Goal: Information Seeking & Learning: Learn about a topic

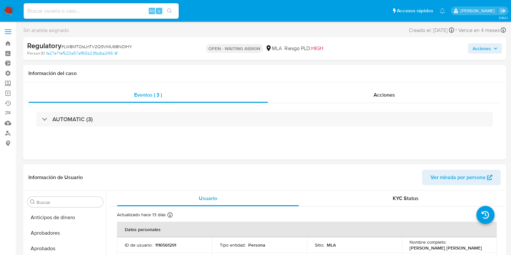
select select "10"
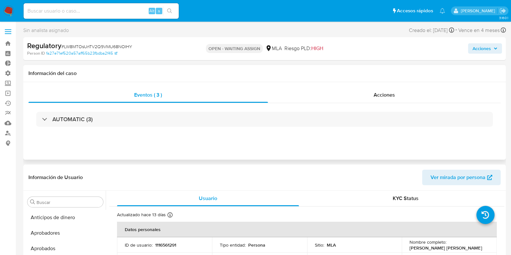
scroll to position [335, 0]
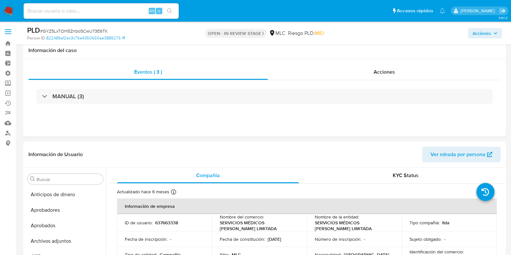
select select "10"
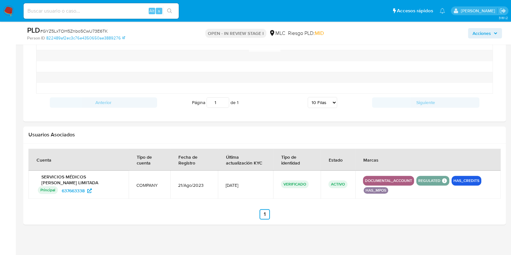
scroll to position [243, 0]
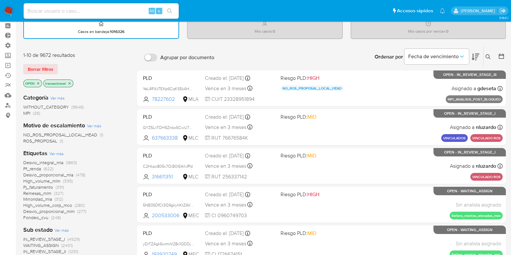
scroll to position [40, 0]
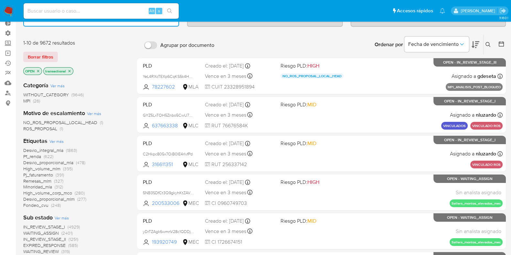
click at [69, 70] on icon "close-filter" at bounding box center [70, 71] width 4 height 4
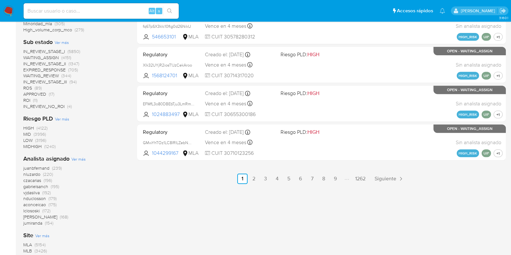
scroll to position [364, 0]
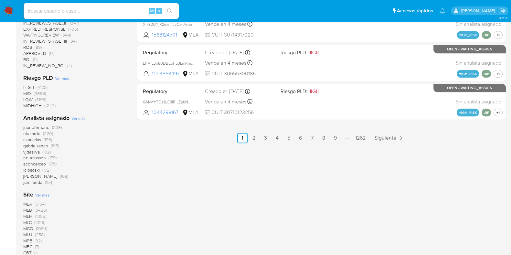
click at [30, 134] on span "nluzardo" at bounding box center [31, 133] width 17 height 6
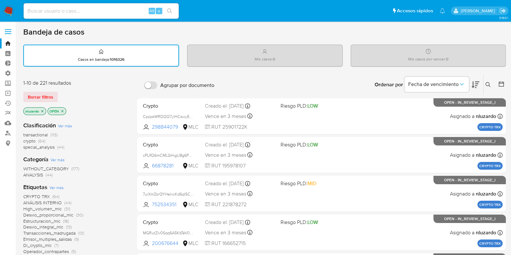
click at [43, 109] on icon "close-filter" at bounding box center [42, 111] width 4 height 4
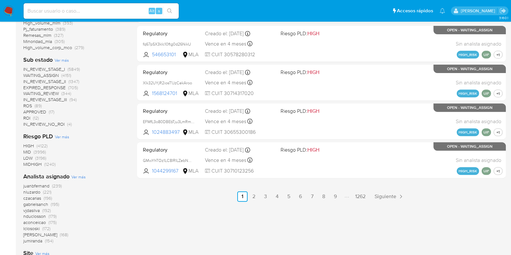
scroll to position [404, 0]
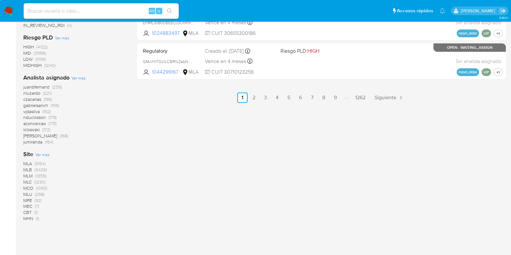
click at [29, 162] on span "MLA" at bounding box center [27, 163] width 9 height 6
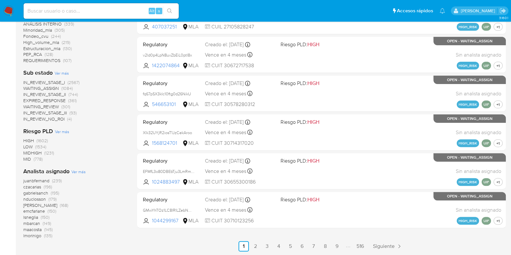
scroll to position [297, 0]
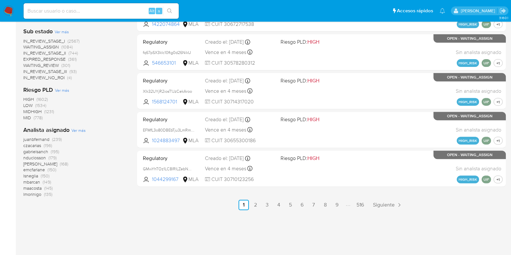
click at [41, 139] on span "juanbfernand" at bounding box center [36, 139] width 26 height 6
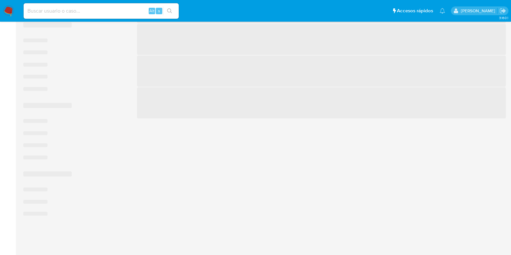
scroll to position [279, 0]
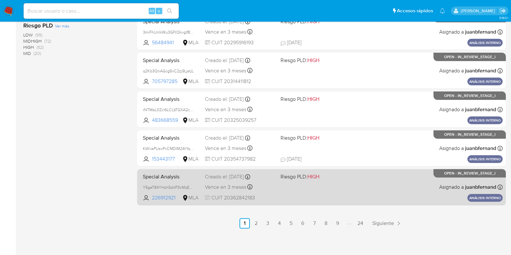
click at [352, 194] on div "Special Analysis Y5geT84YHzh5ditP3cMqEFNK 226912921 MLA Riesgo PLD: HIGH Creado…" at bounding box center [321, 187] width 363 height 33
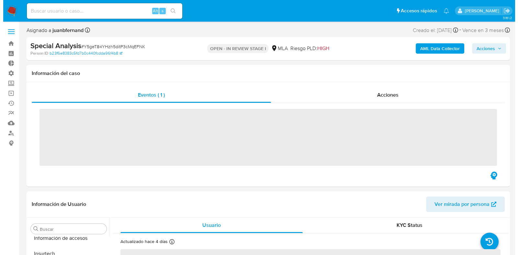
scroll to position [335, 0]
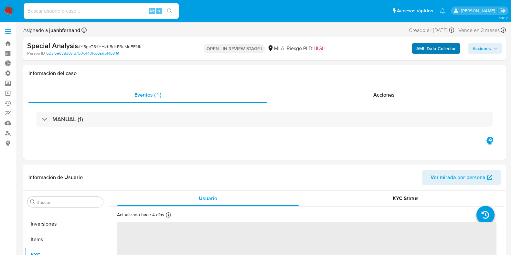
select select "10"
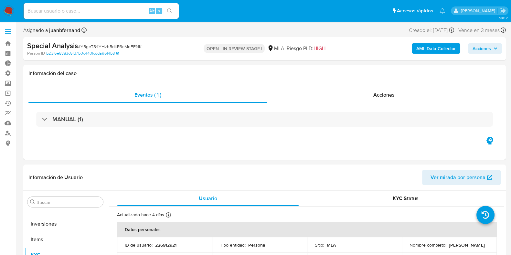
click at [427, 50] on b "AML Data Collector" at bounding box center [436, 48] width 39 height 10
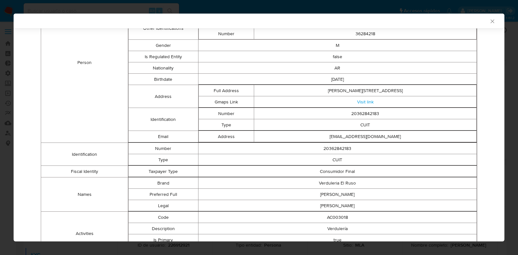
scroll to position [155, 0]
click at [366, 101] on link "Visit link" at bounding box center [365, 101] width 16 height 6
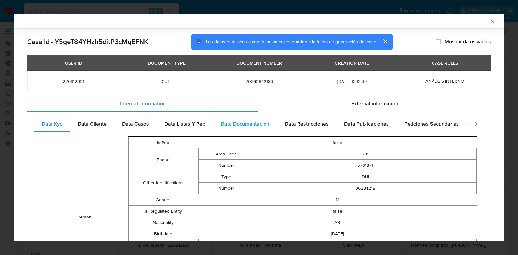
scroll to position [0, 0]
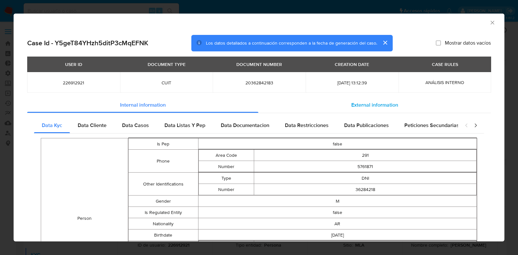
click at [377, 106] on span "External information" at bounding box center [374, 104] width 47 height 7
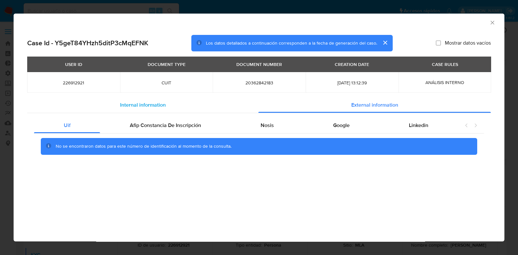
click at [157, 101] on div "Internal information" at bounding box center [142, 105] width 231 height 16
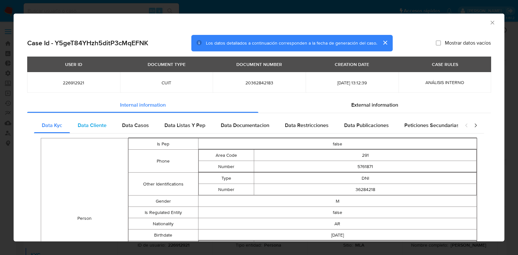
click at [92, 125] on span "Data Cliente" at bounding box center [92, 125] width 29 height 7
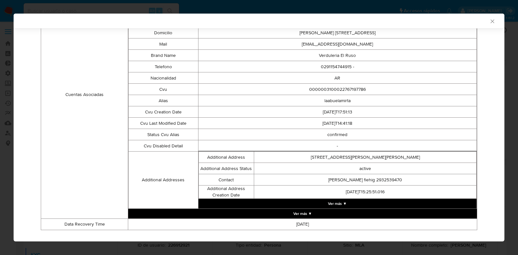
scroll to position [201, 0]
